Goal: Information Seeking & Learning: Find specific fact

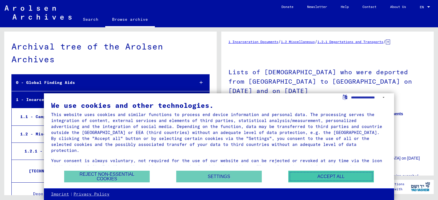
click at [314, 178] on button "Accept all" at bounding box center [330, 177] width 85 height 12
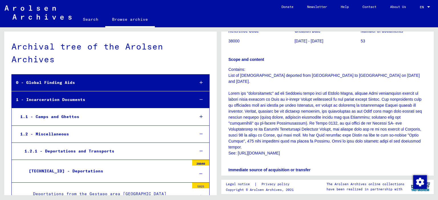
scroll to position [93, 0]
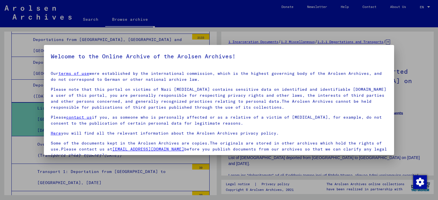
scroll to position [48, 0]
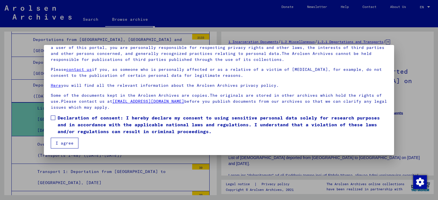
click at [53, 119] on span at bounding box center [53, 118] width 5 height 5
click at [62, 143] on button "I agree" at bounding box center [65, 143] width 28 height 11
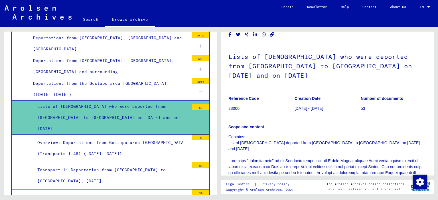
scroll to position [0, 0]
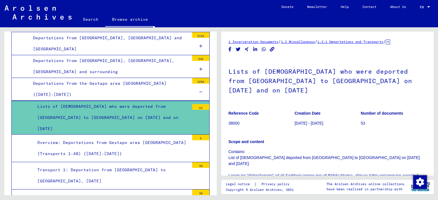
click at [390, 42] on icon at bounding box center [388, 42] width 4 height 5
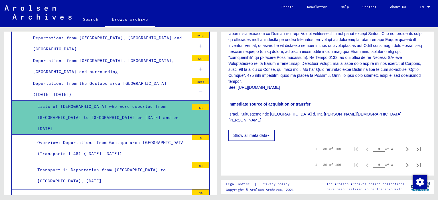
scroll to position [149, 0]
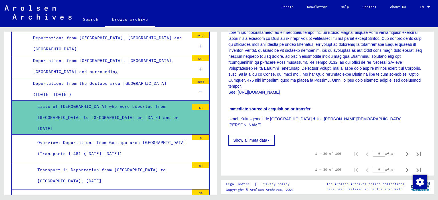
click at [165, 115] on div "Lists of [DEMOGRAPHIC_DATA] who were deported from [GEOGRAPHIC_DATA] to [GEOGRA…" at bounding box center [111, 118] width 156 height 34
click at [99, 110] on div "Lists of [DEMOGRAPHIC_DATA] who were deported from [GEOGRAPHIC_DATA] to [GEOGRA…" at bounding box center [111, 118] width 156 height 34
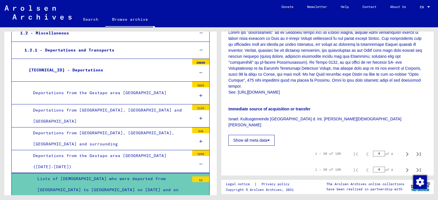
scroll to position [80, 0]
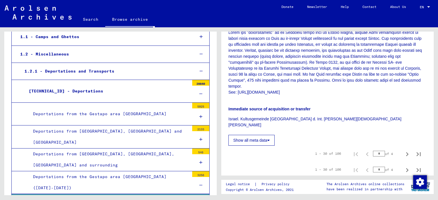
click at [139, 116] on div "Deportations from the Gestapo area [GEOGRAPHIC_DATA]" at bounding box center [109, 114] width 160 height 11
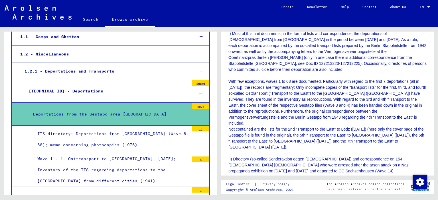
scroll to position [140, 0]
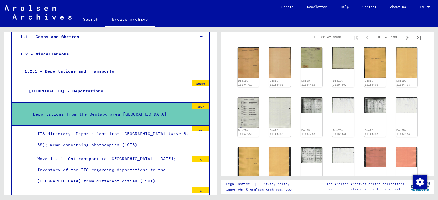
scroll to position [725, 0]
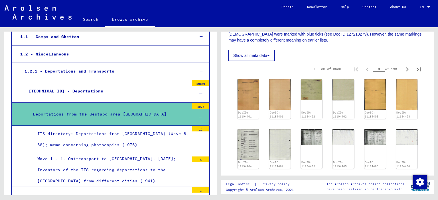
click at [116, 152] on mat-tree-node "ITS directory: Deportations from [GEOGRAPHIC_DATA] (Wave 8-68); memo concerning…" at bounding box center [110, 139] width 198 height 27
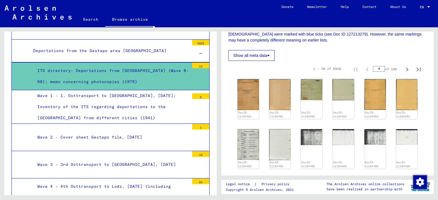
scroll to position [144, 0]
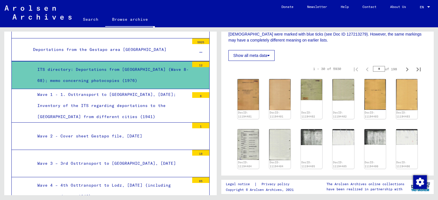
click at [197, 49] on div at bounding box center [200, 52] width 17 height 17
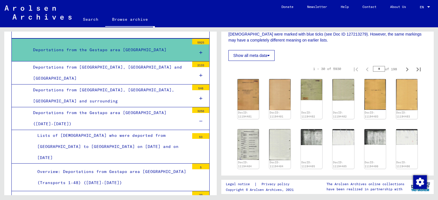
click at [192, 121] on div at bounding box center [200, 121] width 17 height 17
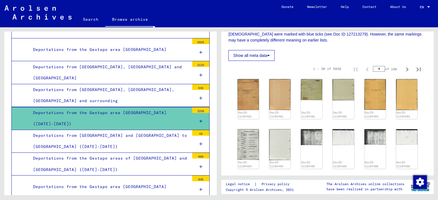
click at [192, 121] on div at bounding box center [200, 121] width 17 height 17
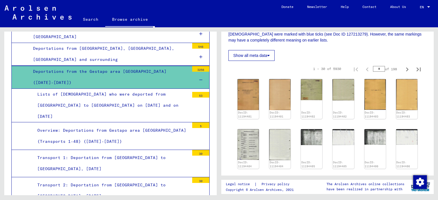
scroll to position [186, 0]
click at [107, 94] on div "Lists of [DEMOGRAPHIC_DATA] who were deported from [GEOGRAPHIC_DATA] to [GEOGRA…" at bounding box center [111, 106] width 156 height 34
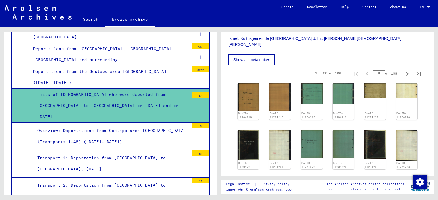
scroll to position [218, 0]
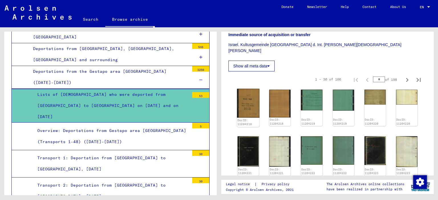
click at [249, 89] on img at bounding box center [248, 103] width 23 height 29
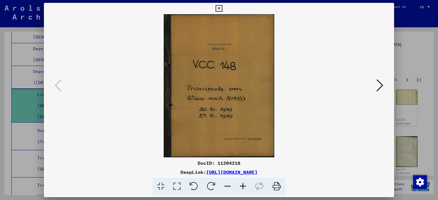
click at [383, 84] on icon at bounding box center [379, 86] width 7 height 14
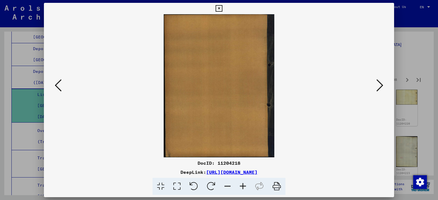
click at [383, 84] on icon at bounding box center [379, 86] width 7 height 14
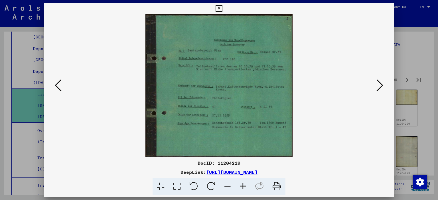
click at [383, 84] on icon at bounding box center [379, 86] width 7 height 14
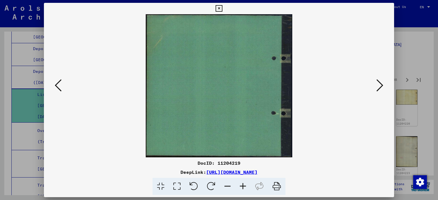
click at [383, 84] on icon at bounding box center [379, 86] width 7 height 14
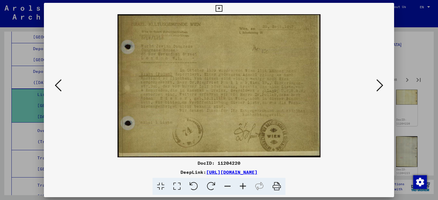
click at [383, 84] on icon at bounding box center [379, 86] width 7 height 14
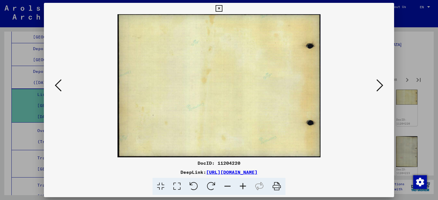
click at [383, 84] on icon at bounding box center [379, 86] width 7 height 14
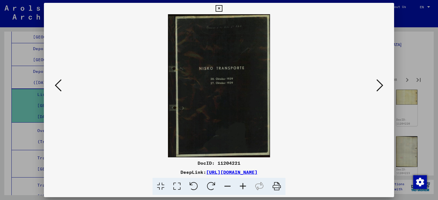
click at [383, 84] on icon at bounding box center [379, 86] width 7 height 14
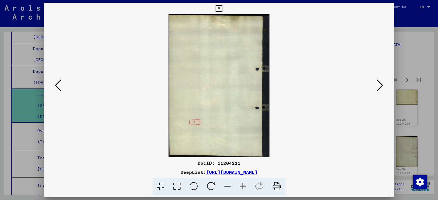
click at [383, 84] on icon at bounding box center [379, 86] width 7 height 14
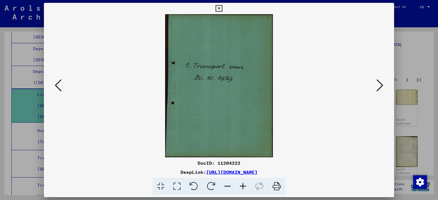
click at [383, 84] on icon at bounding box center [379, 86] width 7 height 14
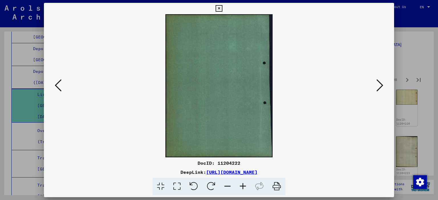
click at [383, 84] on icon at bounding box center [379, 86] width 7 height 14
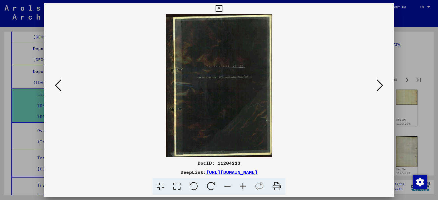
click at [383, 84] on icon at bounding box center [379, 86] width 7 height 14
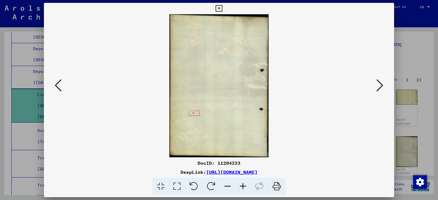
click at [383, 84] on icon at bounding box center [379, 86] width 7 height 14
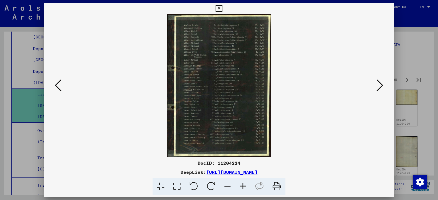
click at [383, 84] on icon at bounding box center [379, 86] width 7 height 14
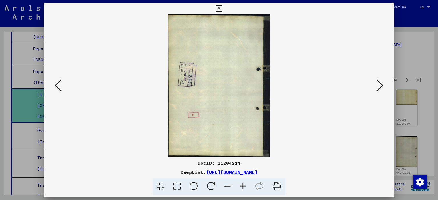
click at [383, 84] on icon at bounding box center [379, 86] width 7 height 14
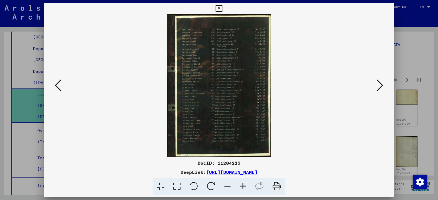
click at [383, 84] on icon at bounding box center [379, 86] width 7 height 14
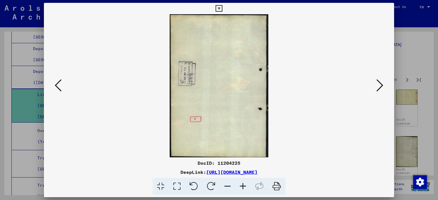
click at [383, 84] on icon at bounding box center [379, 86] width 7 height 14
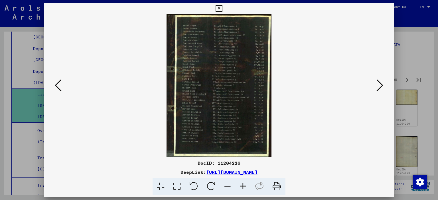
click at [383, 84] on icon at bounding box center [379, 86] width 7 height 14
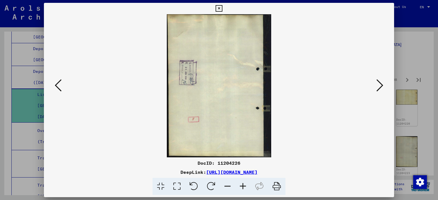
click at [383, 84] on icon at bounding box center [379, 86] width 7 height 14
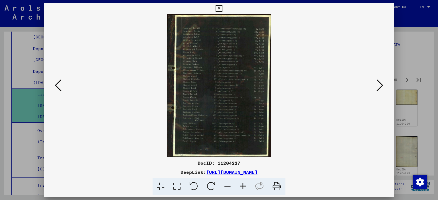
click at [383, 84] on icon at bounding box center [379, 86] width 7 height 14
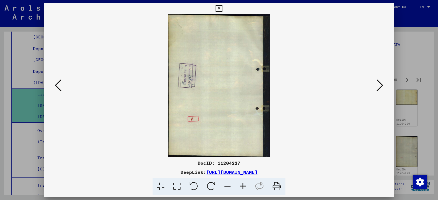
click at [383, 84] on icon at bounding box center [379, 86] width 7 height 14
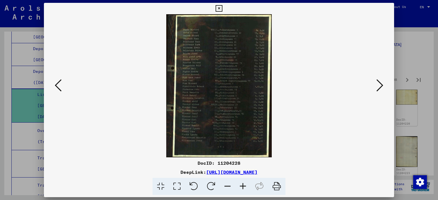
click at [383, 84] on icon at bounding box center [379, 86] width 7 height 14
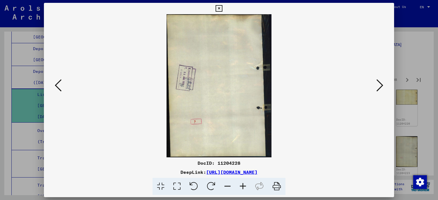
click at [383, 84] on icon at bounding box center [379, 86] width 7 height 14
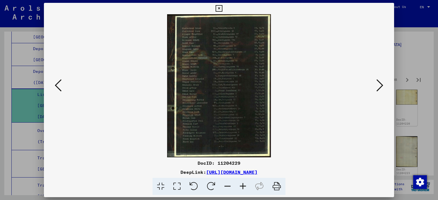
click at [383, 84] on icon at bounding box center [379, 86] width 7 height 14
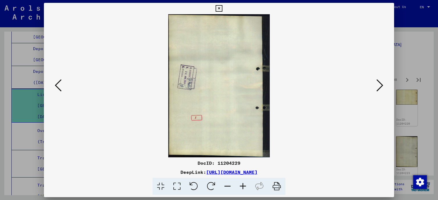
click at [383, 84] on icon at bounding box center [379, 86] width 7 height 14
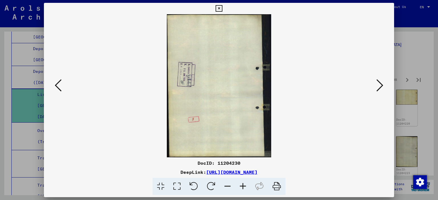
click at [383, 84] on icon at bounding box center [379, 86] width 7 height 14
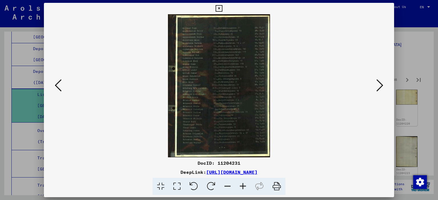
click at [383, 84] on icon at bounding box center [379, 86] width 7 height 14
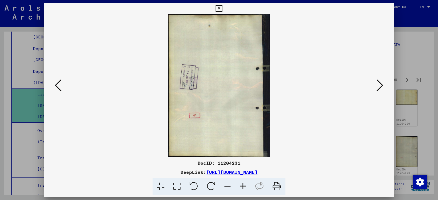
click at [383, 84] on icon at bounding box center [379, 86] width 7 height 14
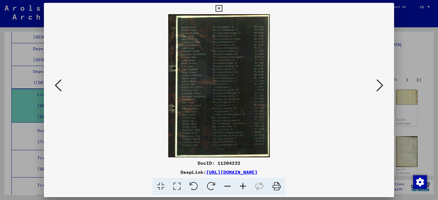
click at [383, 84] on icon at bounding box center [379, 86] width 7 height 14
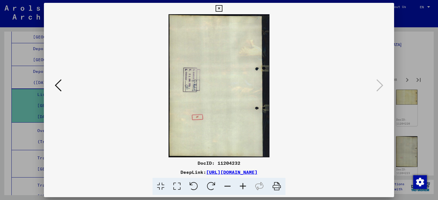
click at [422, 104] on div at bounding box center [219, 100] width 438 height 200
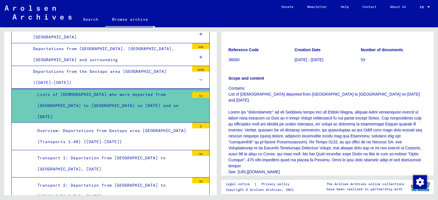
scroll to position [0, 0]
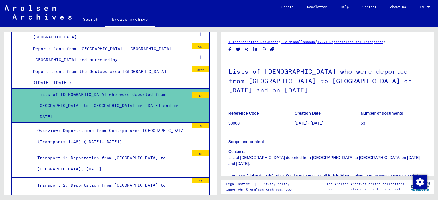
click at [95, 22] on link "Search" at bounding box center [90, 20] width 29 height 14
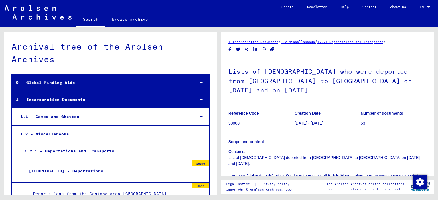
click at [90, 19] on link "Search" at bounding box center [90, 20] width 29 height 15
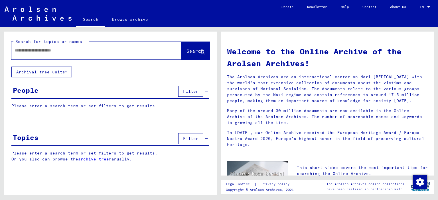
click at [73, 48] on input "text" at bounding box center [90, 51] width 150 height 6
type input "*********"
click at [201, 56] on button "Search" at bounding box center [196, 51] width 28 height 18
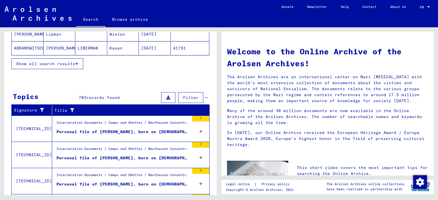
scroll to position [130, 0]
click at [183, 95] on span "Filter" at bounding box center [190, 97] width 15 height 5
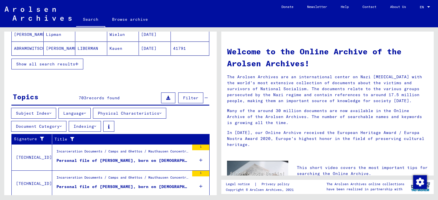
click at [48, 113] on button "Subject Index" at bounding box center [33, 113] width 45 height 11
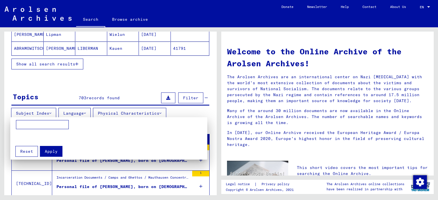
click at [48, 113] on div at bounding box center [219, 100] width 438 height 200
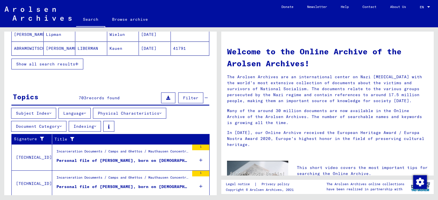
click at [83, 112] on button "Language" at bounding box center [74, 113] width 32 height 11
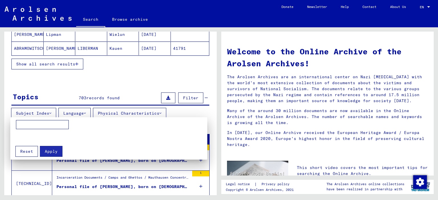
click at [83, 112] on div at bounding box center [219, 100] width 438 height 200
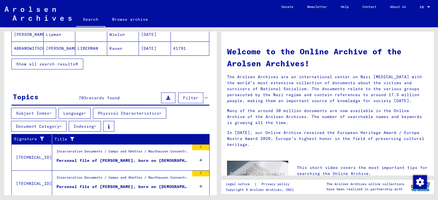
click at [127, 109] on button "Physical Characteristics" at bounding box center [129, 113] width 73 height 11
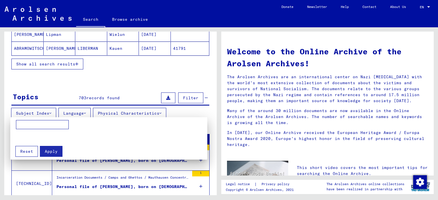
click at [127, 109] on div at bounding box center [219, 100] width 438 height 200
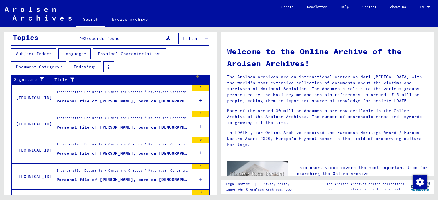
scroll to position [225, 0]
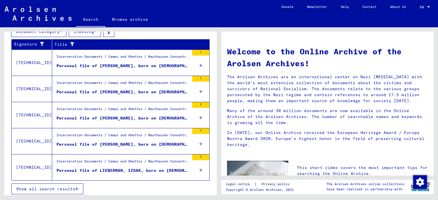
click at [64, 189] on span "Show all search results" at bounding box center [45, 189] width 59 height 5
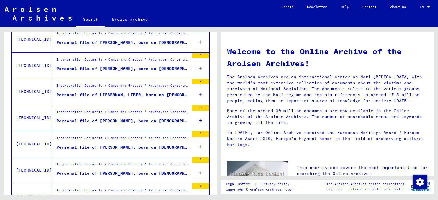
scroll to position [304, 0]
